Goal: Task Accomplishment & Management: Use online tool/utility

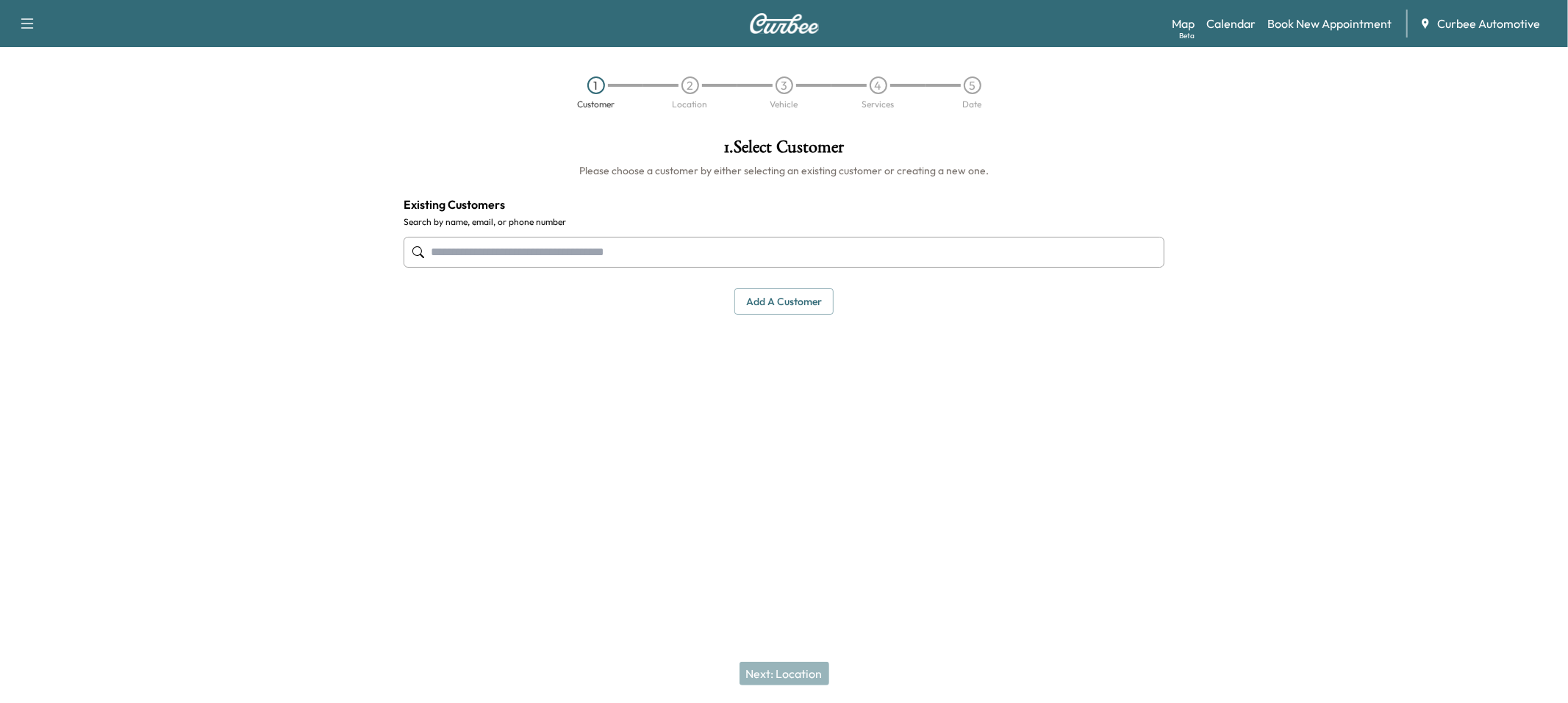
click at [253, 312] on div at bounding box center [196, 302] width 392 height 352
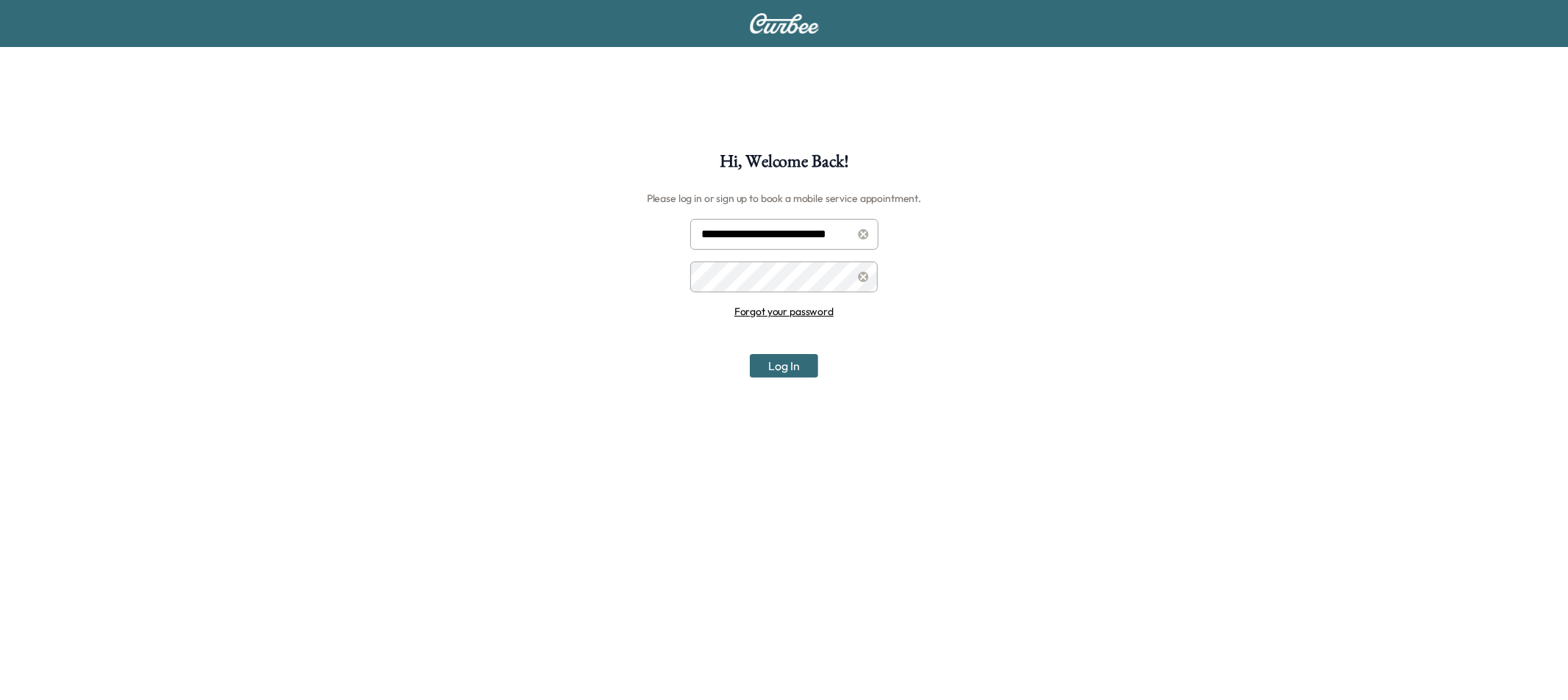
click at [772, 363] on button "Log In" at bounding box center [783, 366] width 68 height 24
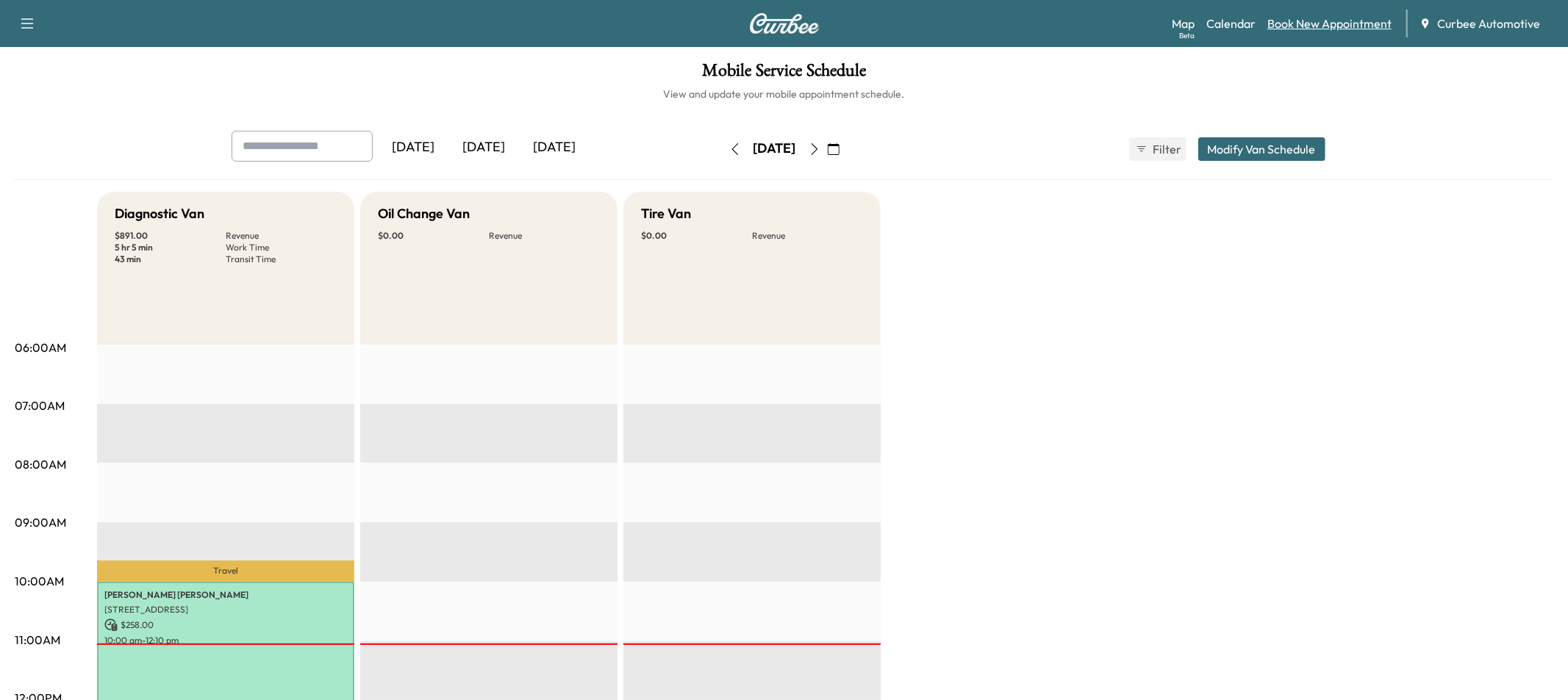
click at [1343, 21] on link "Book New Appointment" at bounding box center [1330, 23] width 125 height 18
